Goal: Task Accomplishment & Management: Manage account settings

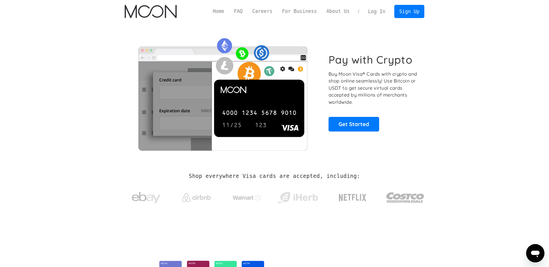
click at [375, 13] on link "Log In" at bounding box center [376, 11] width 27 height 13
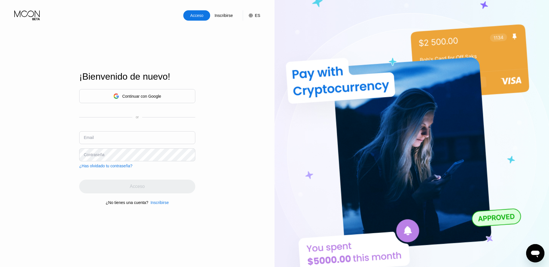
click at [145, 138] on input "text" at bounding box center [137, 137] width 116 height 13
type input "[EMAIL_ADDRESS][DOMAIN_NAME]"
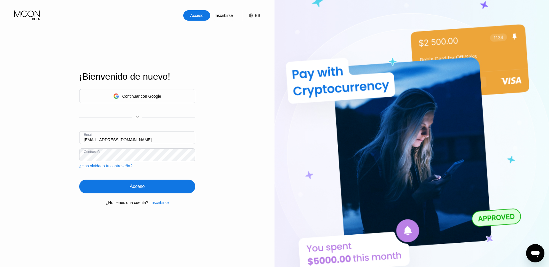
click at [150, 188] on div "Acceso" at bounding box center [137, 186] width 116 height 14
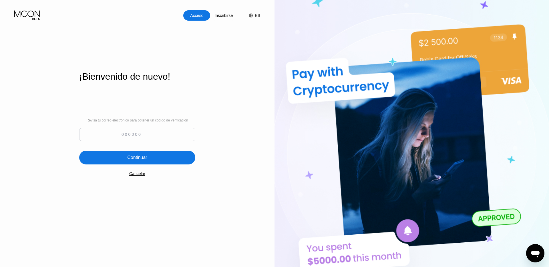
click at [143, 136] on input at bounding box center [137, 134] width 116 height 13
paste input "415512"
type input "415512"
click at [100, 158] on div "Continuar" at bounding box center [137, 157] width 116 height 14
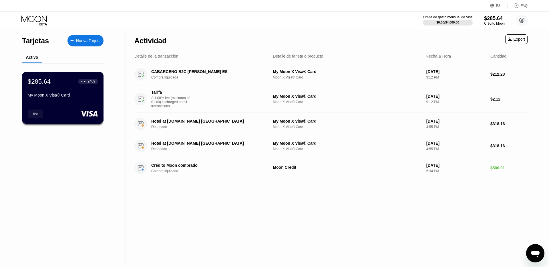
click at [78, 97] on div "My Moon X Visa® Card" at bounding box center [63, 95] width 70 height 5
